Goal: Task Accomplishment & Management: Use online tool/utility

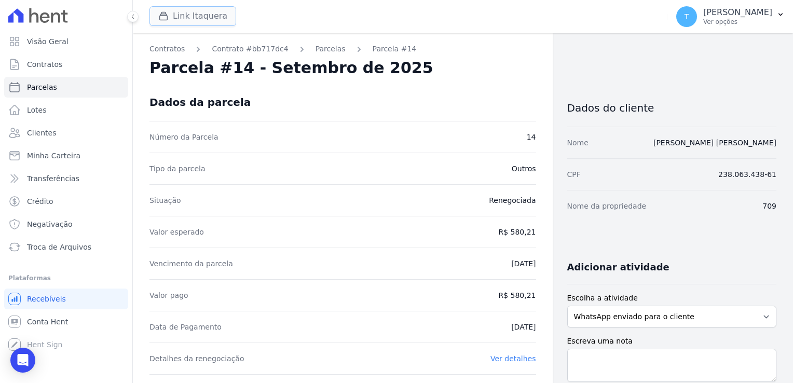
click at [192, 16] on button "Link Itaquera" at bounding box center [192, 16] width 87 height 20
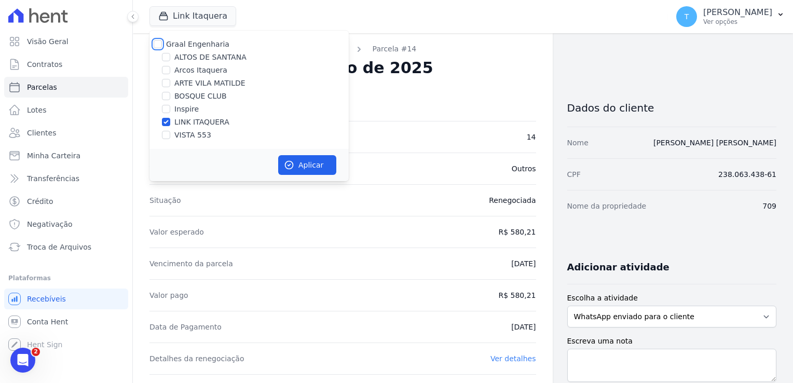
click at [159, 44] on input "Graal Engenharia" at bounding box center [158, 44] width 8 height 8
checkbox input "true"
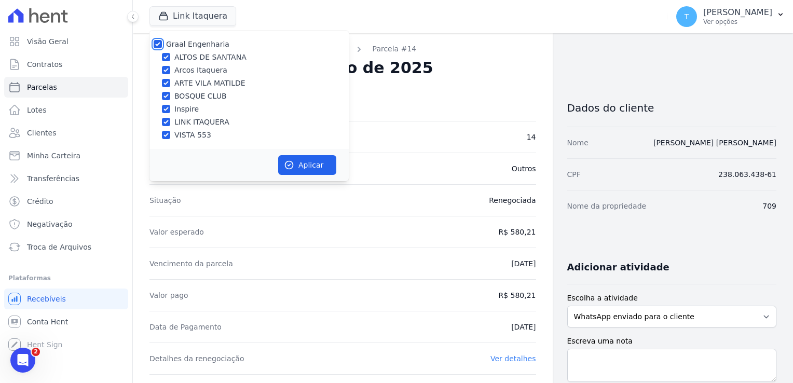
checkbox input "true"
click at [297, 166] on button "Aplicar" at bounding box center [307, 165] width 58 height 20
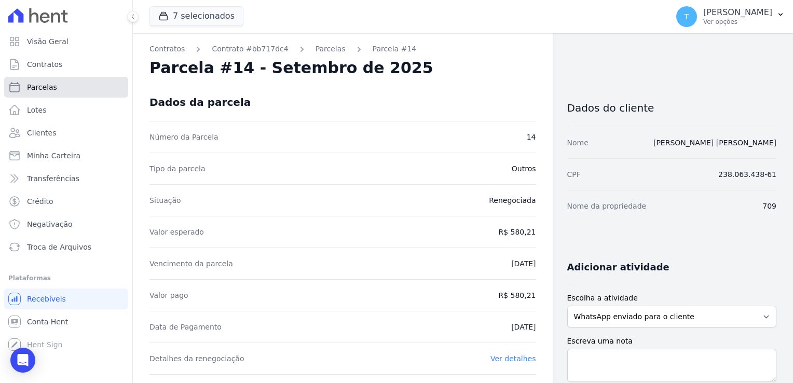
click at [88, 92] on link "Parcelas" at bounding box center [66, 87] width 124 height 21
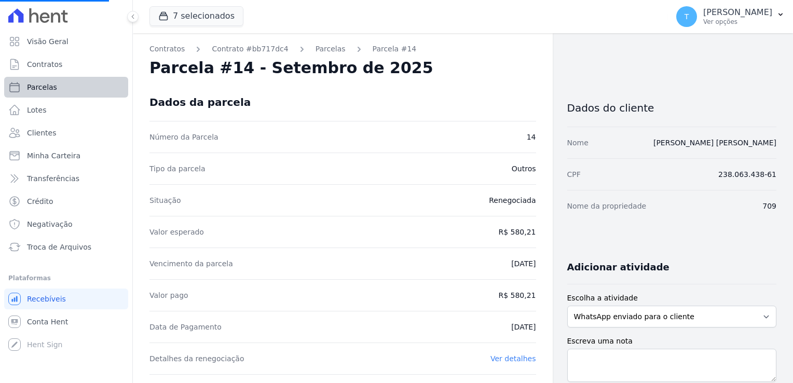
select select
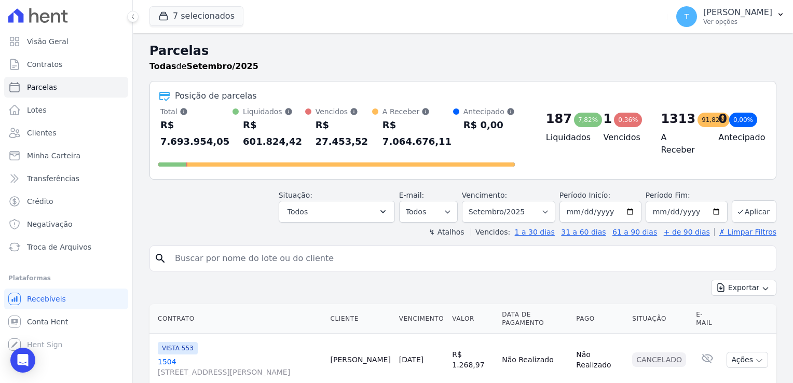
click at [201, 248] on input "search" at bounding box center [470, 258] width 603 height 21
paste input "[PERSON_NAME]"
type input "[PERSON_NAME]"
click at [629, 201] on input "[DATE]" at bounding box center [600, 212] width 82 height 22
click at [414, 248] on input "[PERSON_NAME]" at bounding box center [470, 258] width 603 height 21
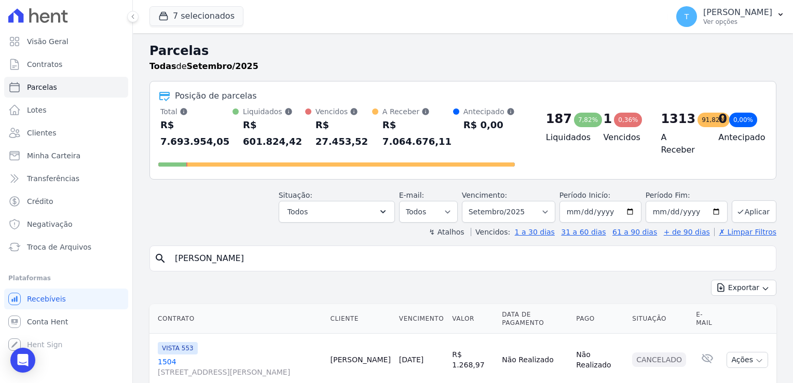
select select
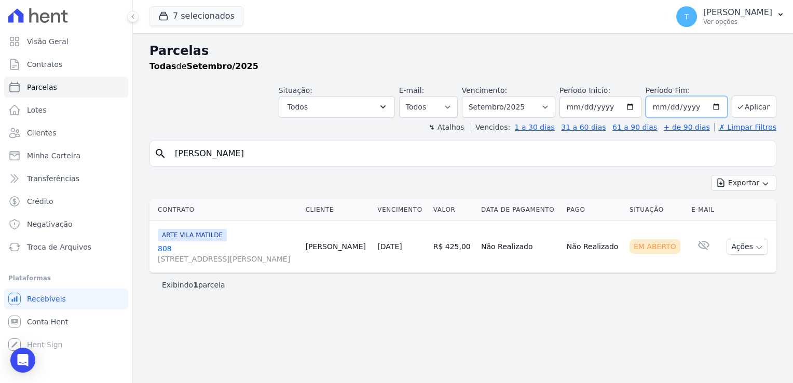
click at [719, 107] on input "[DATE]" at bounding box center [686, 107] width 82 height 22
type input "[DATE]"
click at [763, 107] on button "Aplicar" at bounding box center [754, 106] width 45 height 22
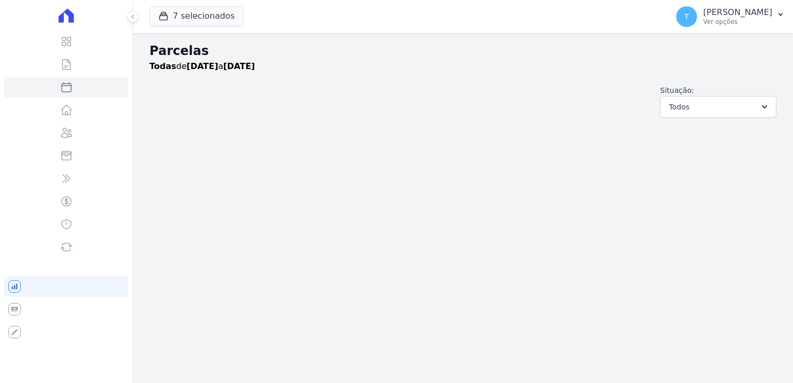
select select
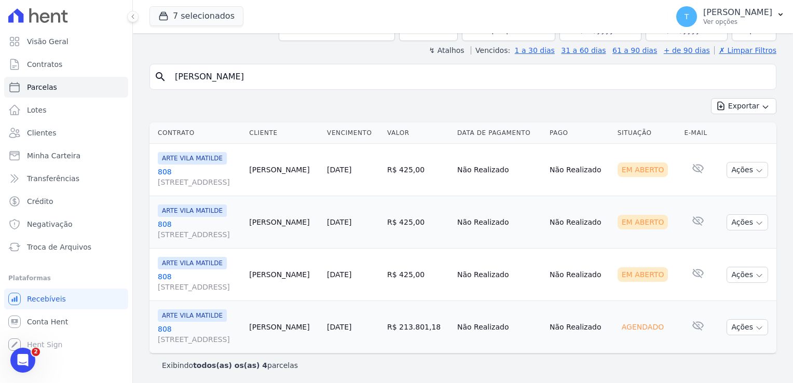
scroll to position [77, 0]
click at [755, 169] on icon "button" at bounding box center [759, 170] width 8 height 8
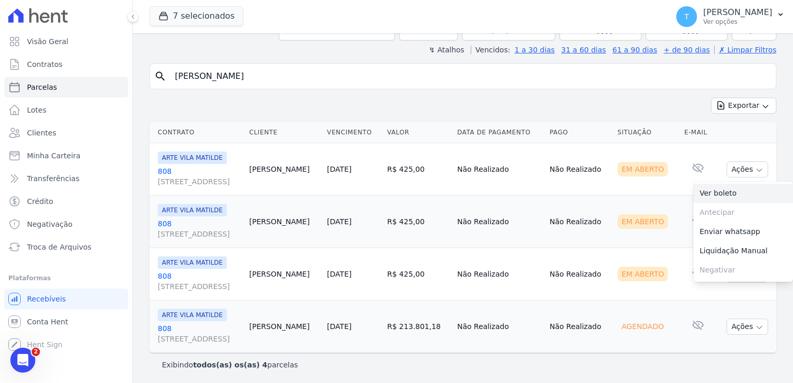
click at [715, 191] on link "Ver boleto" at bounding box center [743, 193] width 100 height 19
click at [646, 205] on td "Em Aberto" at bounding box center [646, 222] width 67 height 52
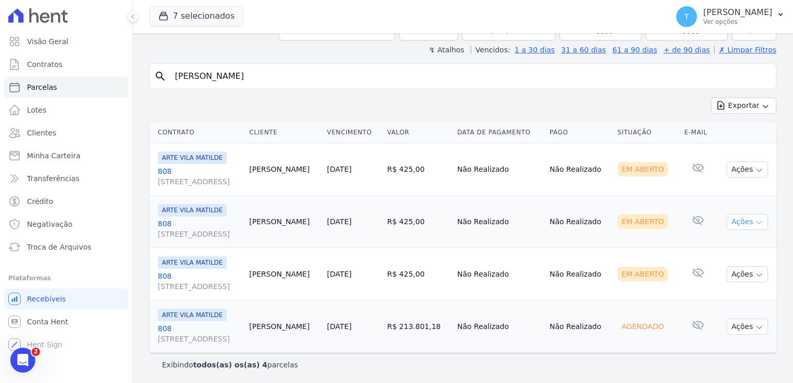
click at [755, 221] on icon "button" at bounding box center [759, 222] width 8 height 8
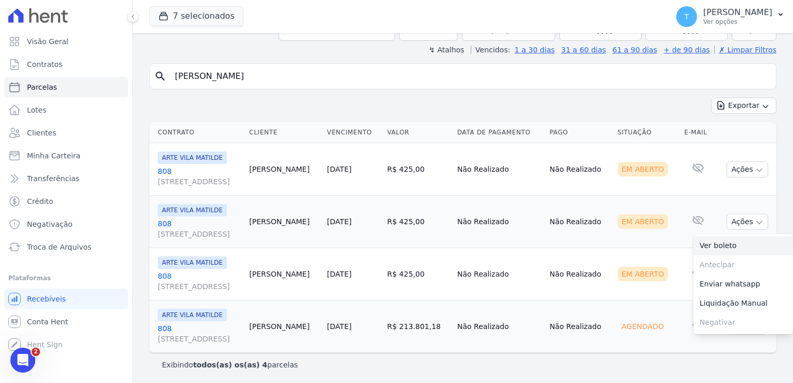
click at [714, 242] on link "Ver boleto" at bounding box center [743, 245] width 100 height 19
click at [584, 260] on td "Não Realizado" at bounding box center [579, 274] width 68 height 52
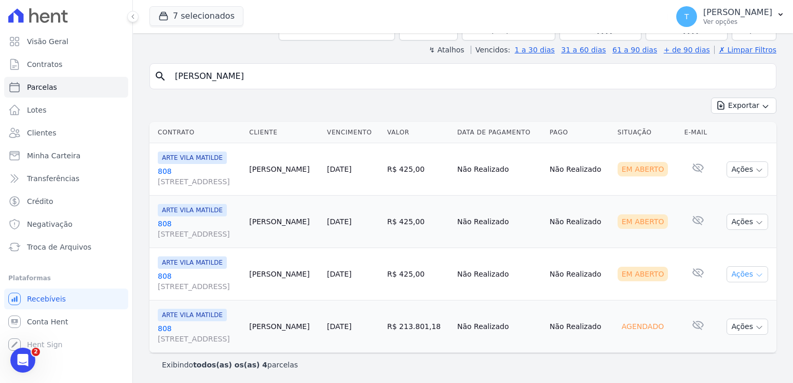
click at [755, 276] on icon "button" at bounding box center [759, 275] width 8 height 8
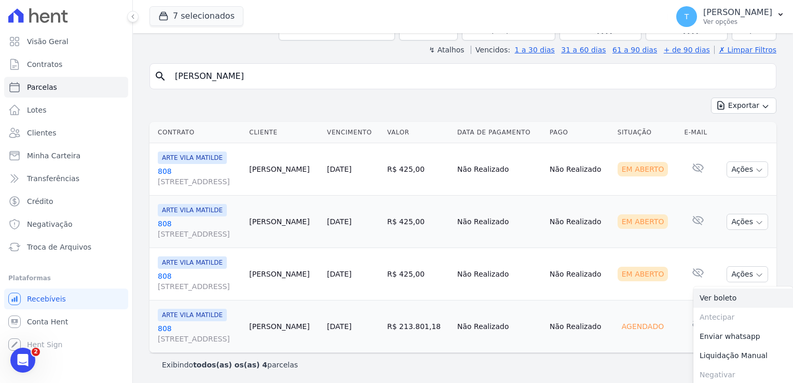
click at [723, 296] on link "Ver boleto" at bounding box center [743, 297] width 100 height 19
drag, startPoint x: 271, startPoint y: 80, endPoint x: 153, endPoint y: 80, distance: 118.3
click at [153, 80] on div "search [PERSON_NAME]" at bounding box center [462, 76] width 627 height 26
paste input "Figueiredo Apolinario da Silv"
type input "[PERSON_NAME]"
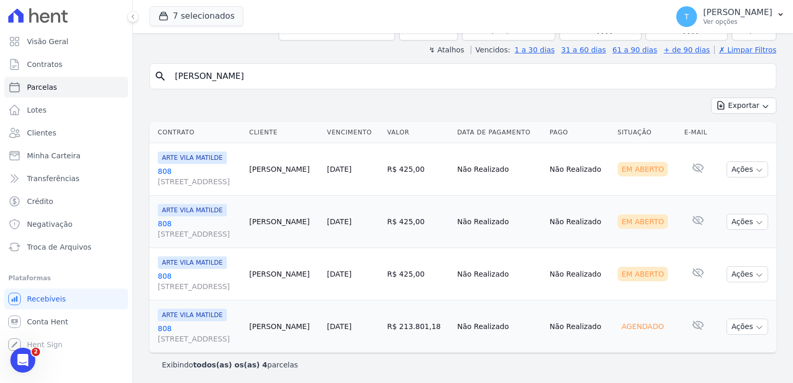
select select
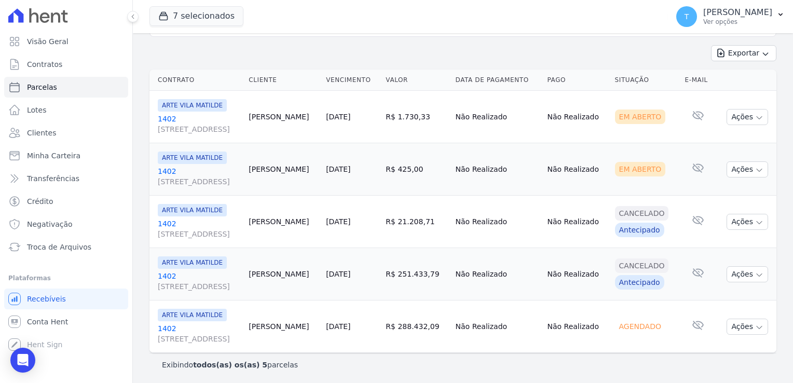
scroll to position [130, 0]
click at [58, 244] on span "Troca de Arquivos" at bounding box center [59, 247] width 64 height 10
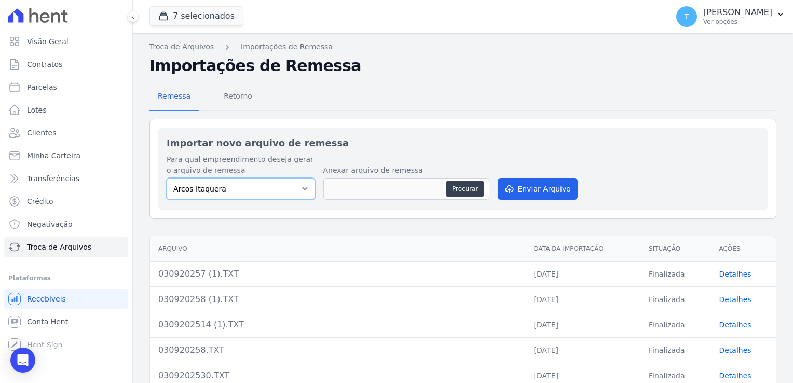
click at [285, 184] on select "Arcos Itaquera [GEOGRAPHIC_DATA] Inspire BOSQUE CLUB ARTE [GEOGRAPHIC_DATA] 553…" at bounding box center [241, 189] width 148 height 22
select select "f2036c47-f869-4cf7-aa49-d68e524f2024"
click at [167, 178] on select "Arcos Itaquera [GEOGRAPHIC_DATA] Inspire BOSQUE CLUB ARTE [GEOGRAPHIC_DATA] 553…" at bounding box center [241, 189] width 148 height 22
click at [472, 186] on button "Procurar" at bounding box center [464, 189] width 37 height 17
type input "040920250.TXT"
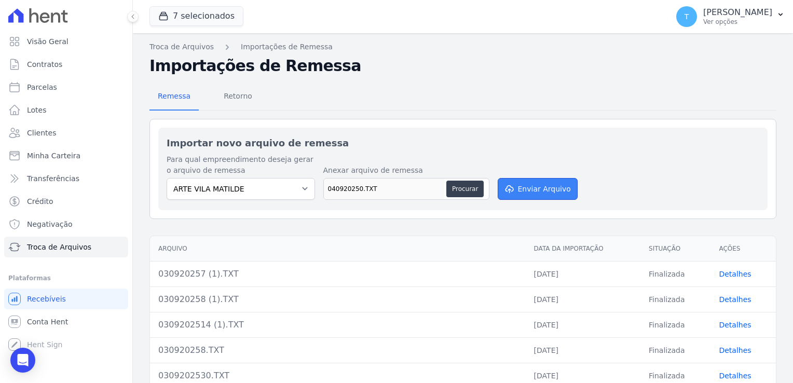
click at [537, 187] on button "Enviar Arquivo" at bounding box center [538, 189] width 80 height 22
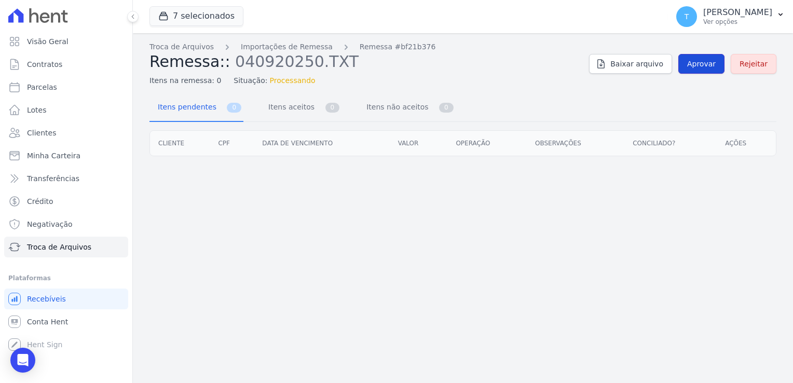
click at [704, 58] on link "Aprovar" at bounding box center [701, 64] width 46 height 20
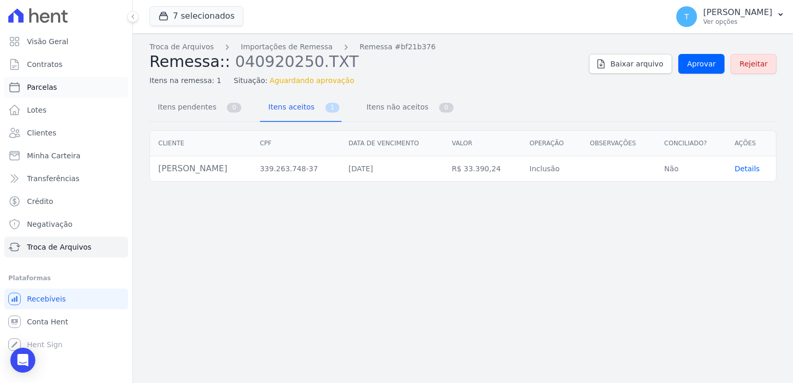
click at [60, 91] on link "Parcelas" at bounding box center [66, 87] width 124 height 21
select select
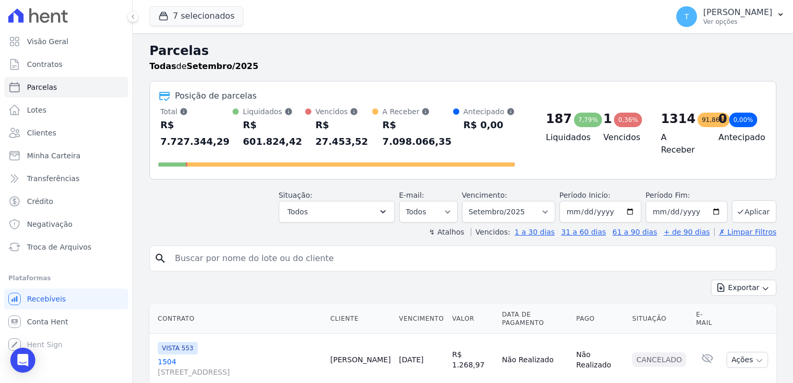
click at [281, 248] on input "search" at bounding box center [470, 258] width 603 height 21
paste input ")[PERSON_NAME]("
click at [178, 248] on input ")[PERSON_NAME]" at bounding box center [470, 258] width 603 height 21
click at [299, 250] on input "[PERSON_NAME]" at bounding box center [470, 258] width 603 height 21
type input "[PERSON_NAME]"
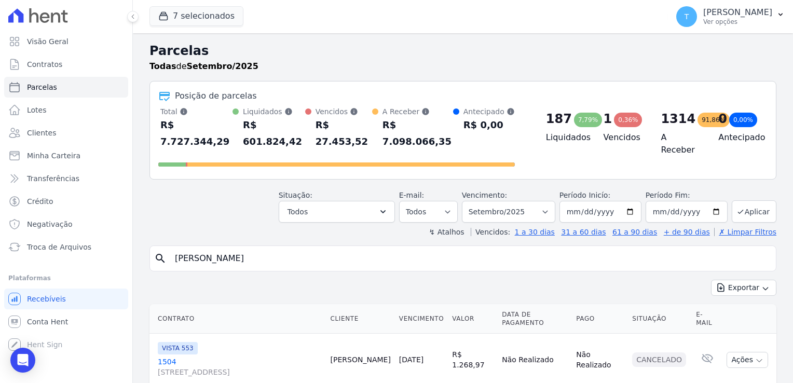
select select
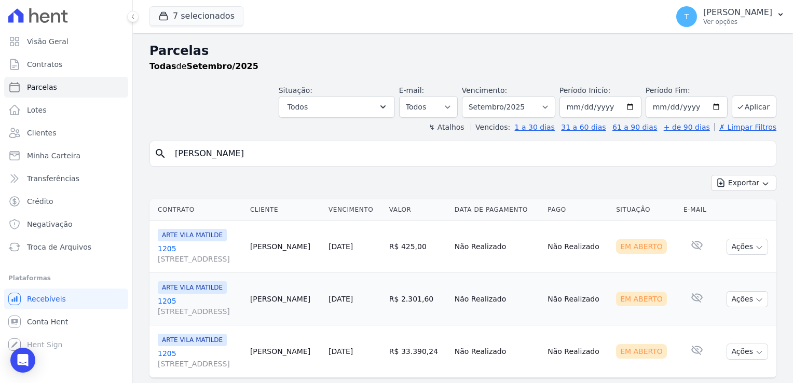
scroll to position [25, 0]
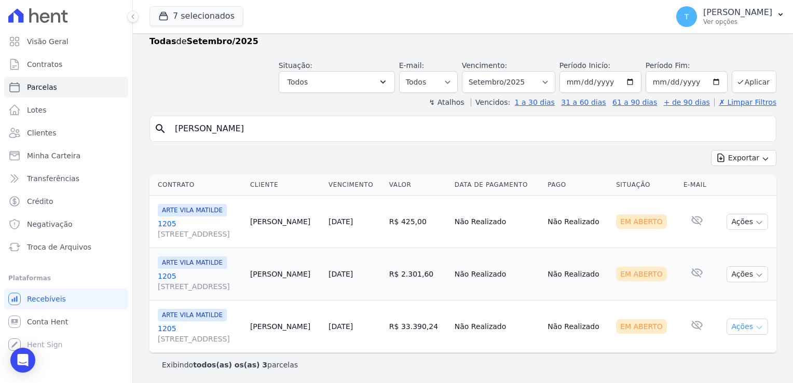
click at [755, 327] on icon "button" at bounding box center [759, 327] width 8 height 8
click at [730, 348] on link "Ver boleto" at bounding box center [743, 350] width 100 height 19
drag, startPoint x: 303, startPoint y: 132, endPoint x: 174, endPoint y: 138, distance: 129.3
click at [174, 138] on div "search [PERSON_NAME]" at bounding box center [462, 129] width 627 height 26
paste input "[PERSON_NAME] Da Silv"
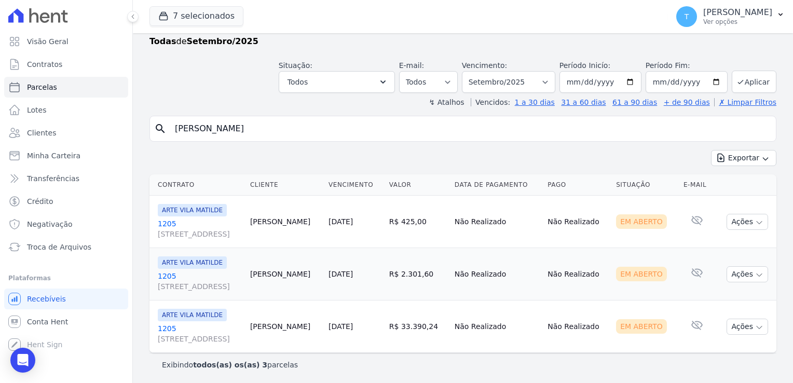
type input "[PERSON_NAME]"
click at [53, 249] on span "Troca de Arquivos" at bounding box center [59, 247] width 64 height 10
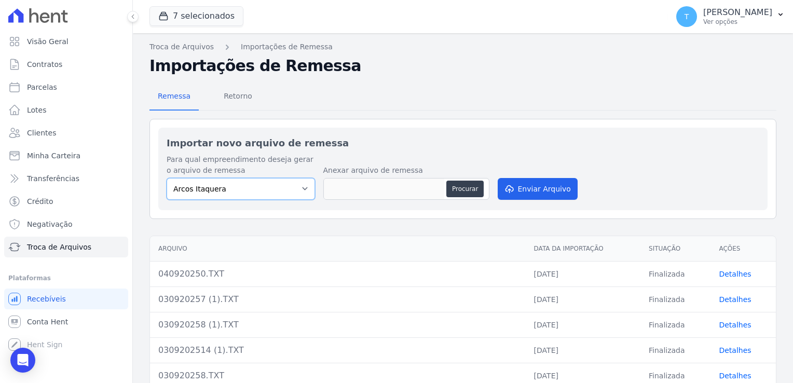
click at [244, 189] on select "Arcos Itaquera [GEOGRAPHIC_DATA] Inspire BOSQUE CLUB ARTE [GEOGRAPHIC_DATA] 553…" at bounding box center [241, 189] width 148 height 22
select select "798d34ef-1a76-4a01-aecd-278a2202ade3"
click at [167, 178] on select "Arcos Itaquera [GEOGRAPHIC_DATA] Inspire BOSQUE CLUB ARTE [GEOGRAPHIC_DATA] 553…" at bounding box center [241, 189] width 148 height 22
click at [464, 182] on button "Procurar" at bounding box center [464, 189] width 37 height 17
type input "040920257.TXT"
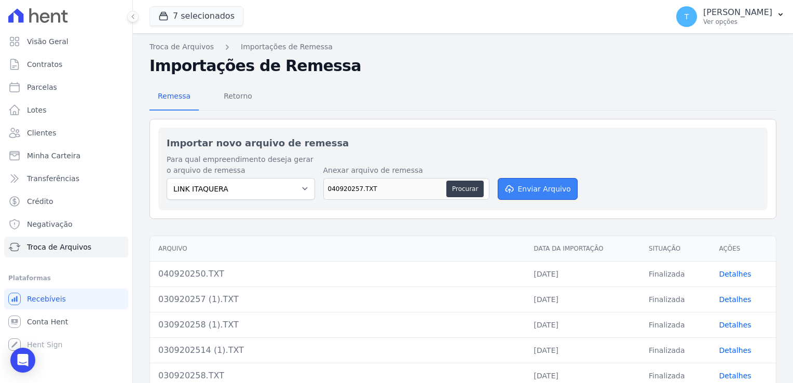
click at [529, 187] on button "Enviar Arquivo" at bounding box center [538, 189] width 80 height 22
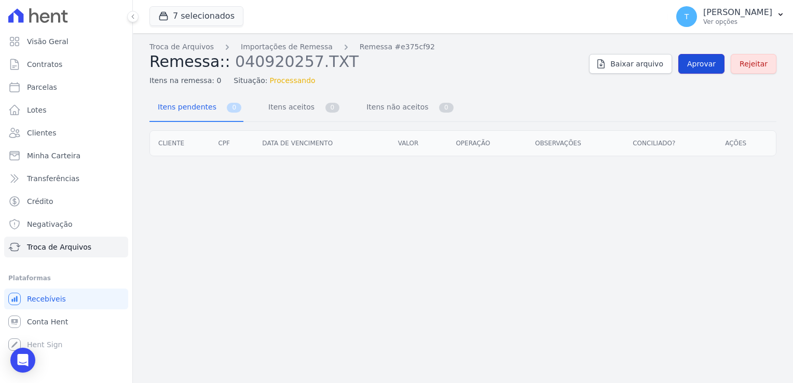
click at [714, 61] on span "Aprovar" at bounding box center [701, 64] width 29 height 10
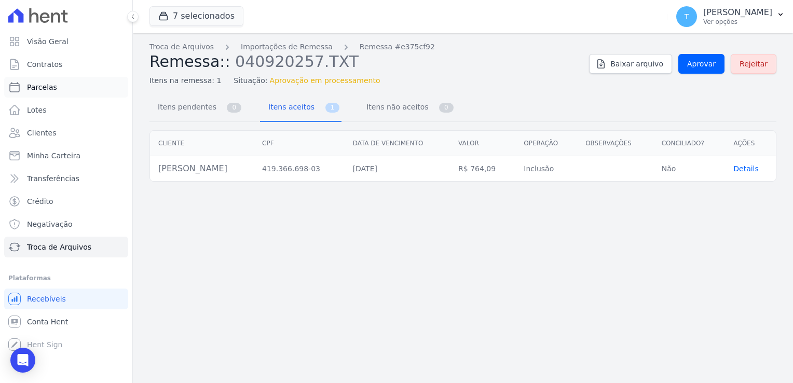
click at [57, 86] on link "Parcelas" at bounding box center [66, 87] width 124 height 21
select select
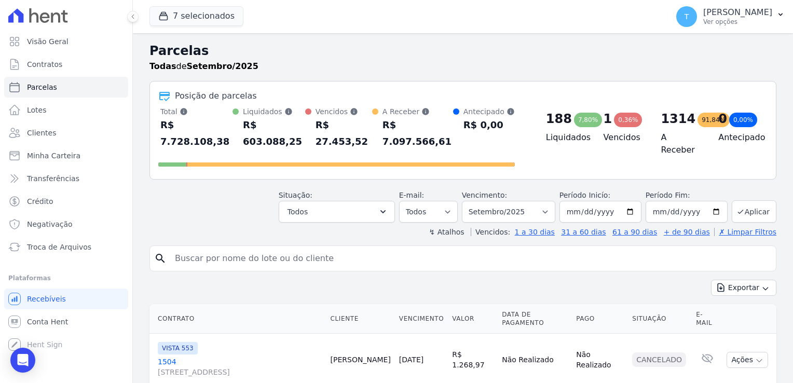
click at [226, 248] on input "search" at bounding box center [470, 258] width 603 height 21
paste input "[PERSON_NAME]"
type input "[PERSON_NAME]"
select select
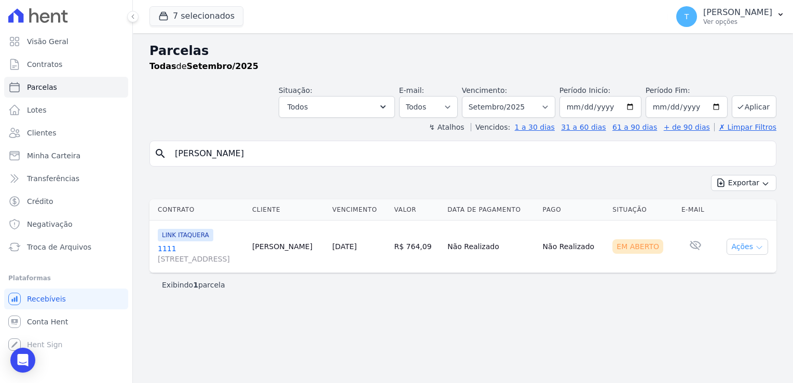
click at [759, 244] on icon "button" at bounding box center [759, 247] width 8 height 8
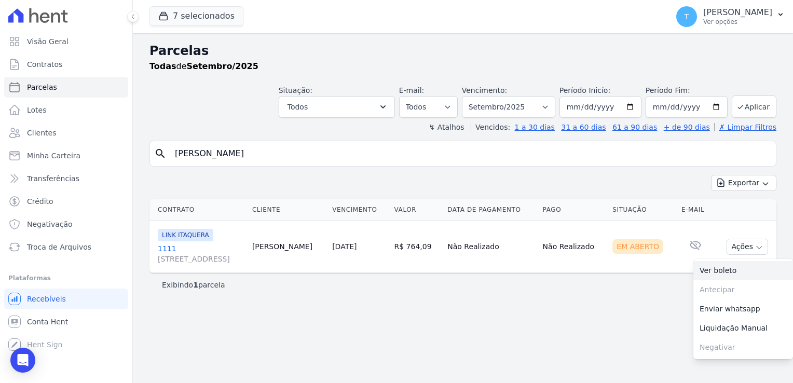
click at [741, 265] on link "Ver boleto" at bounding box center [743, 270] width 100 height 19
click at [775, 20] on button "T [PERSON_NAME] Ver opções" at bounding box center [730, 16] width 125 height 29
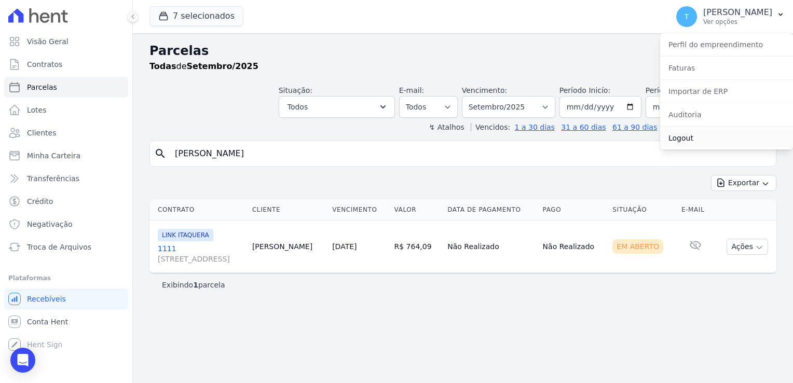
click at [674, 135] on link "Logout" at bounding box center [726, 138] width 133 height 19
